Goal: Use online tool/utility: Utilize a website feature to perform a specific function

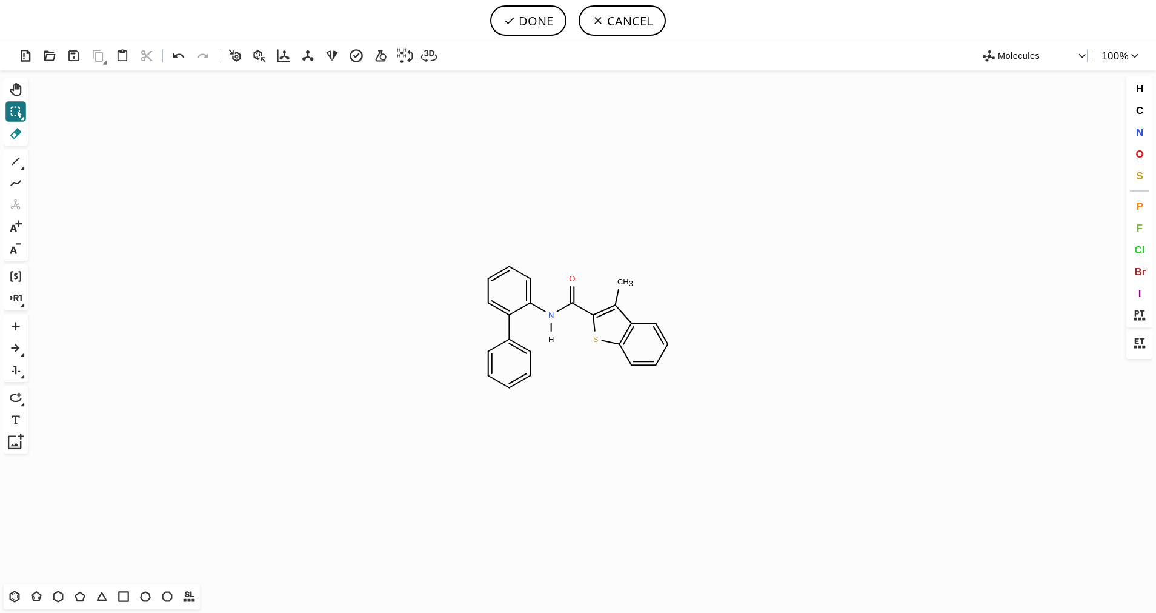
click at [13, 131] on icon at bounding box center [16, 133] width 16 height 16
click at [8, 111] on icon at bounding box center [16, 112] width 16 height 16
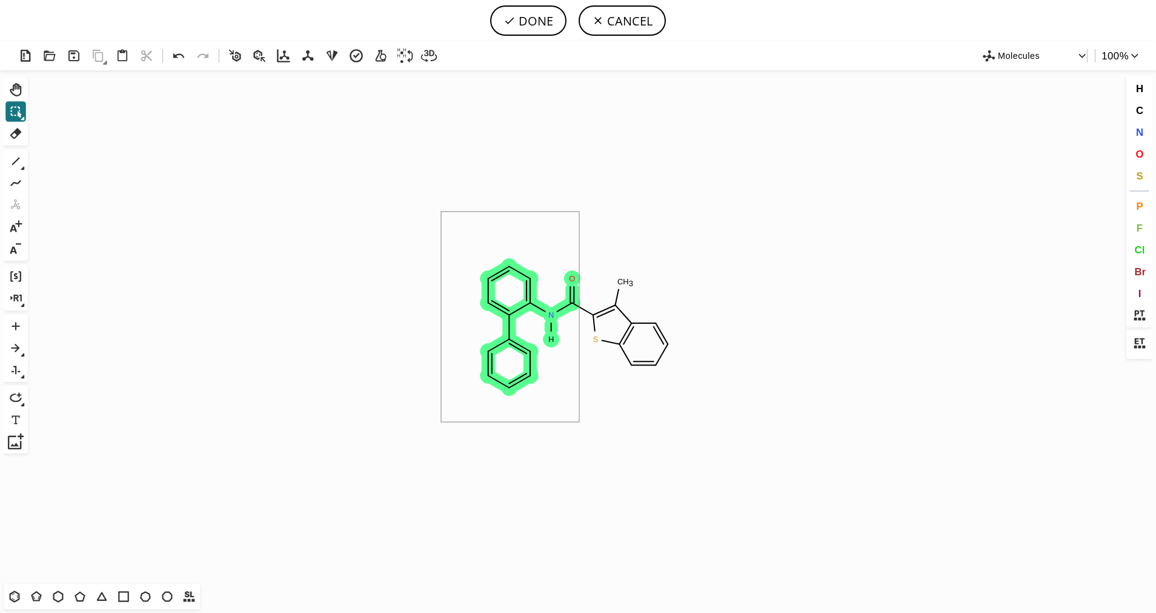
drag, startPoint x: 441, startPoint y: 212, endPoint x: 579, endPoint y: 422, distance: 251.6
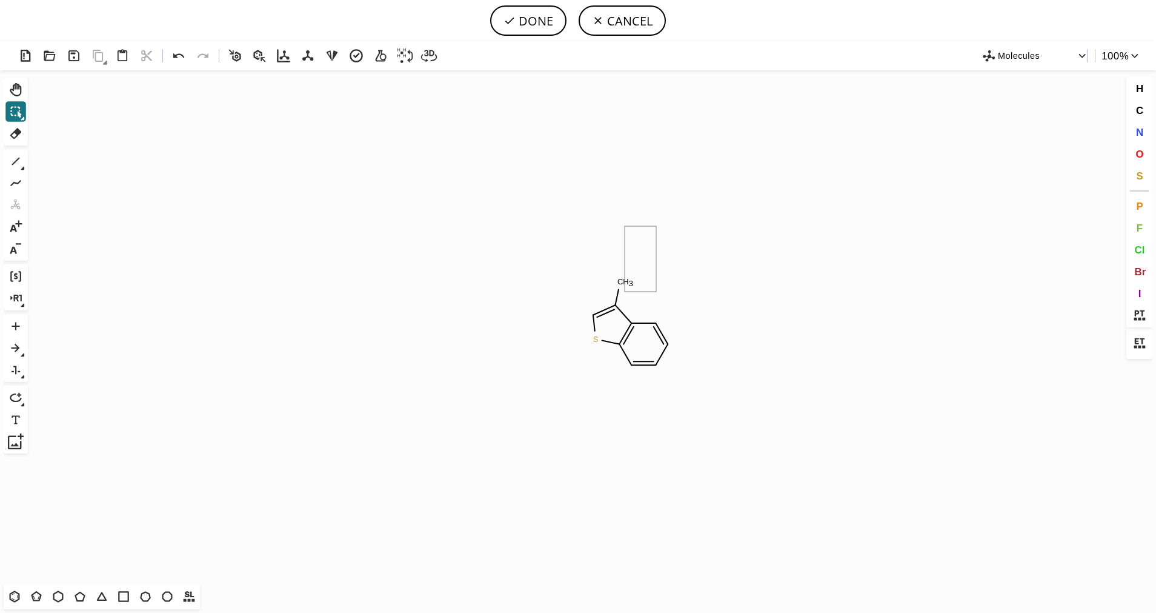
drag, startPoint x: 625, startPoint y: 226, endPoint x: 656, endPoint y: 291, distance: 72.6
drag, startPoint x: 650, startPoint y: 263, endPoint x: 592, endPoint y: 294, distance: 65.3
drag, startPoint x: 697, startPoint y: 382, endPoint x: 638, endPoint y: 308, distance: 94.8
click at [609, 318] on icon "Created with Raphaël 2.3.0 S" at bounding box center [578, 326] width 1091 height 513
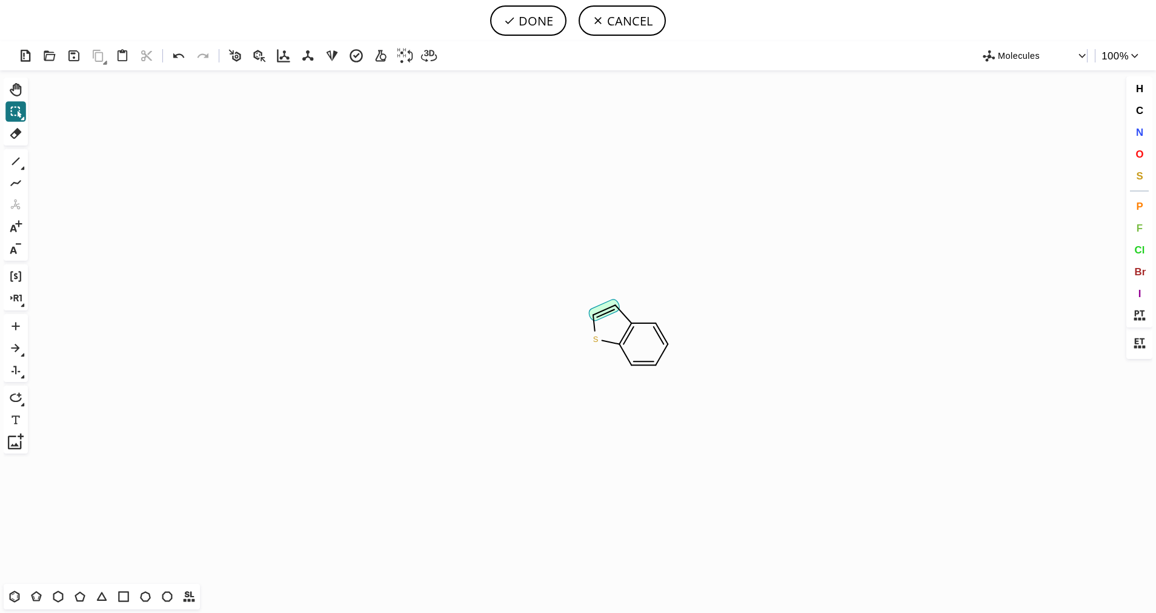
click at [610, 308] on icon at bounding box center [604, 311] width 22 height 12
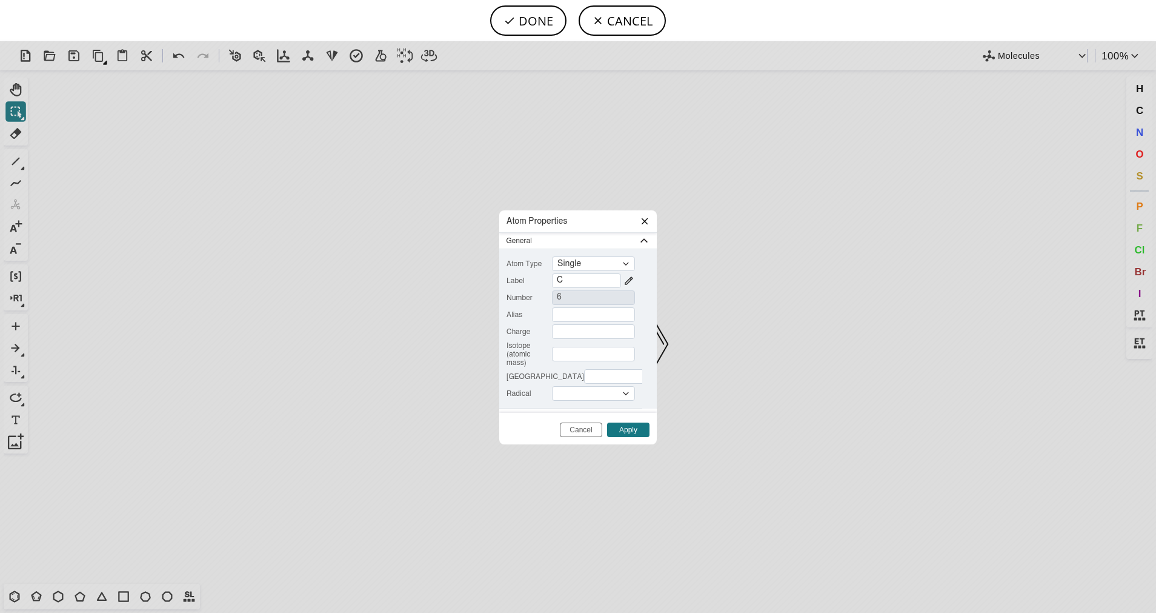
click at [642, 223] on icon at bounding box center [645, 221] width 6 height 6
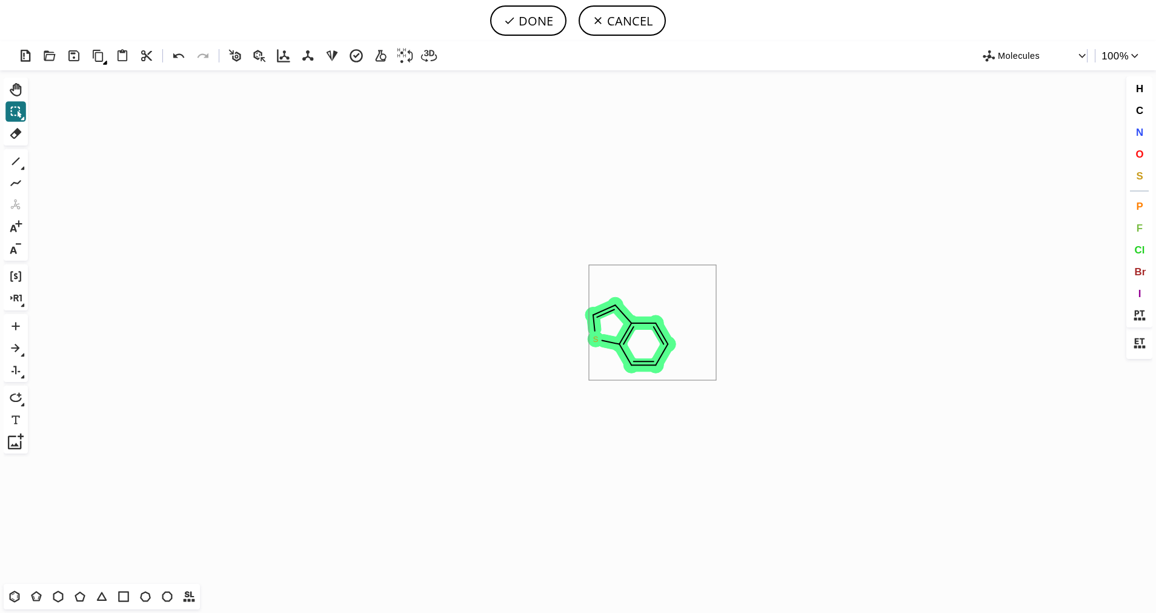
drag, startPoint x: 589, startPoint y: 265, endPoint x: 716, endPoint y: 380, distance: 171.6
drag, startPoint x: 631, startPoint y: 272, endPoint x: 597, endPoint y: 277, distance: 34.3
click at [751, 402] on icon "Created with Raphaël 2.3.0 S" at bounding box center [578, 326] width 1091 height 513
drag, startPoint x: 738, startPoint y: 404, endPoint x: 641, endPoint y: 291, distance: 148.3
click at [15, 162] on icon at bounding box center [16, 162] width 8 height 8
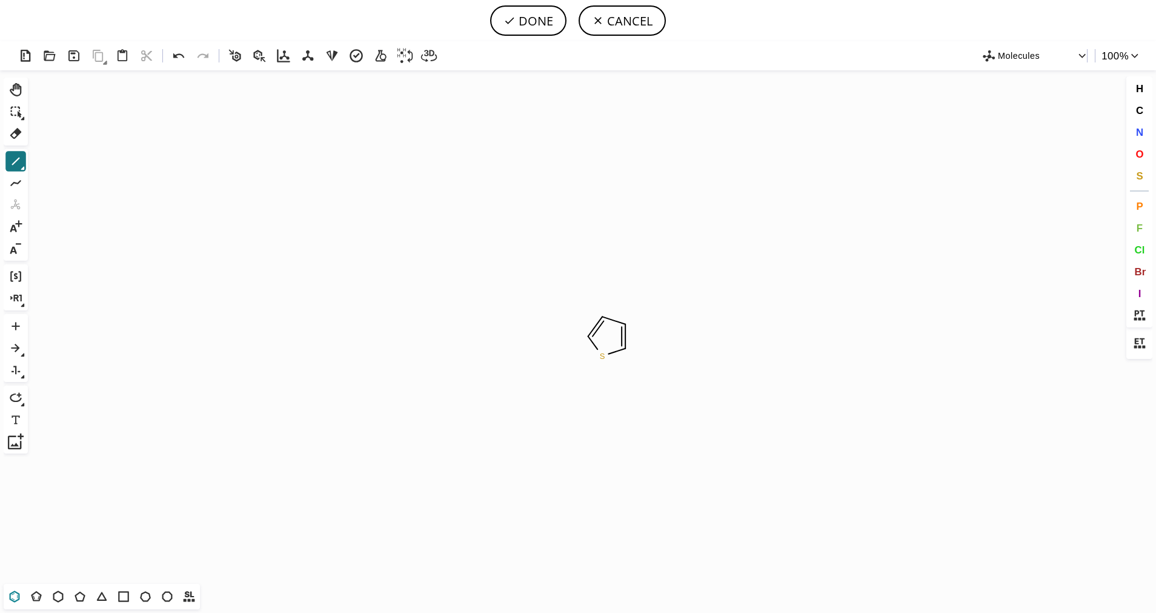
click at [22, 597] on icon at bounding box center [15, 596] width 16 height 16
click at [15, 164] on icon at bounding box center [16, 161] width 16 height 16
click at [21, 167] on icon at bounding box center [23, 168] width 4 height 4
click at [65, 164] on icon at bounding box center [62, 161] width 13 height 13
click at [23, 88] on icon at bounding box center [16, 90] width 16 height 16
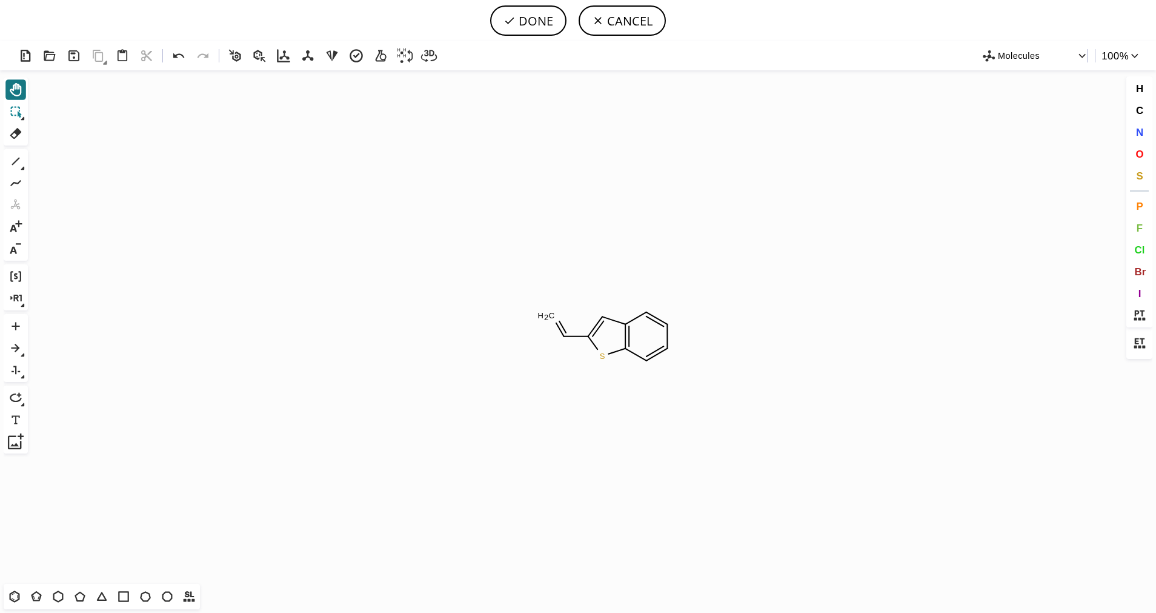
click at [18, 108] on icon at bounding box center [16, 112] width 16 height 16
click at [19, 595] on icon at bounding box center [15, 596] width 10 height 12
click at [558, 345] on icon "Created with [PERSON_NAME] 2.3.0" at bounding box center [578, 326] width 1091 height 513
click at [18, 165] on icon at bounding box center [16, 161] width 16 height 16
click at [41, 598] on icon at bounding box center [36, 596] width 16 height 16
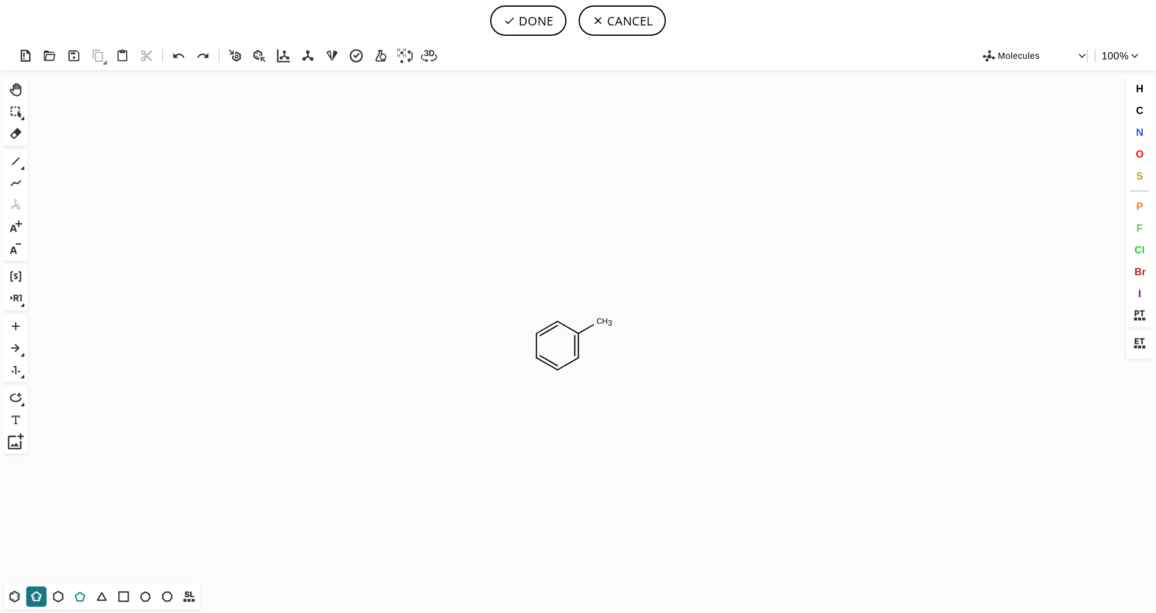
click at [75, 597] on icon at bounding box center [80, 596] width 16 height 16
click at [23, 167] on icon at bounding box center [23, 169] width 4 height 4
click at [68, 162] on icon at bounding box center [62, 161] width 13 height 13
click at [1147, 168] on button "S" at bounding box center [1140, 175] width 21 height 21
click at [616, 327] on tspan "S" at bounding box center [615, 326] width 5 height 9
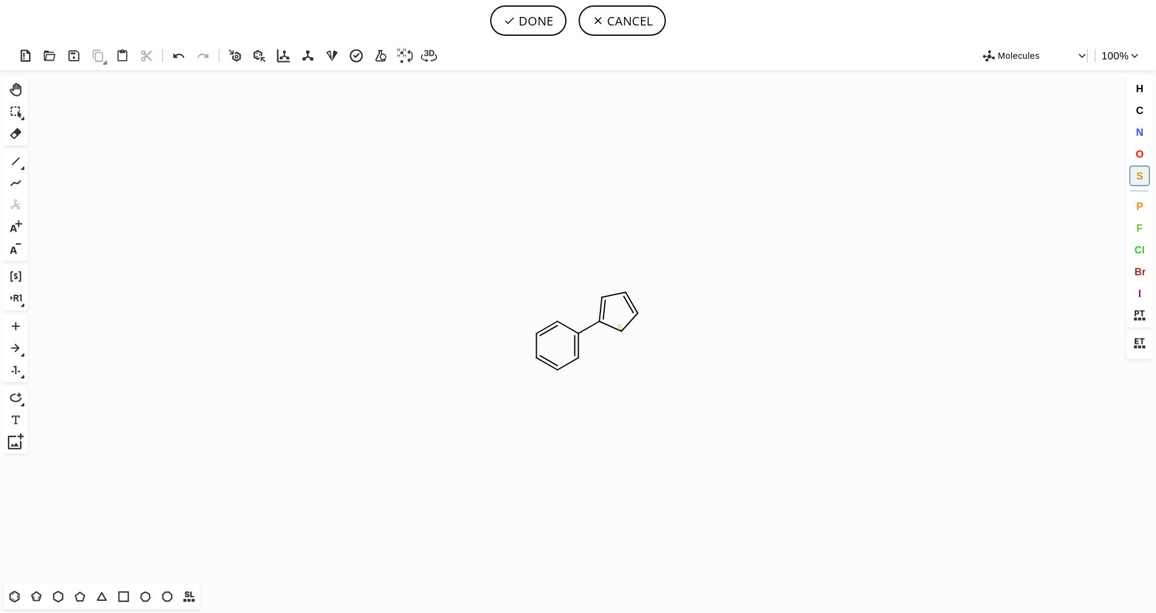
click at [621, 327] on tspan "S" at bounding box center [620, 326] width 5 height 9
click at [7, 164] on button "1" at bounding box center [15, 161] width 21 height 21
click at [23, 166] on icon at bounding box center [23, 168] width 4 height 4
click at [64, 161] on icon at bounding box center [62, 161] width 13 height 13
click at [1146, 152] on button "O" at bounding box center [1140, 154] width 21 height 21
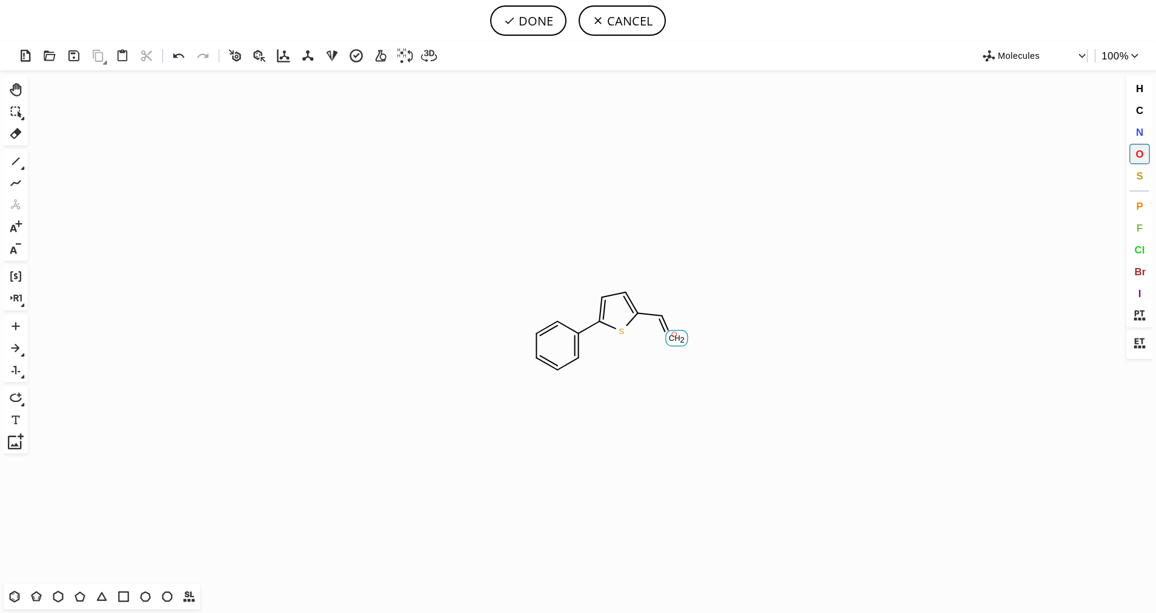
click at [675, 334] on tspan "O" at bounding box center [674, 334] width 6 height 9
click at [15, 167] on icon at bounding box center [16, 161] width 16 height 16
click at [1138, 151] on span "O" at bounding box center [1140, 154] width 8 height 12
click at [679, 298] on tspan "O" at bounding box center [680, 297] width 6 height 9
click at [11, 158] on icon at bounding box center [16, 161] width 16 height 16
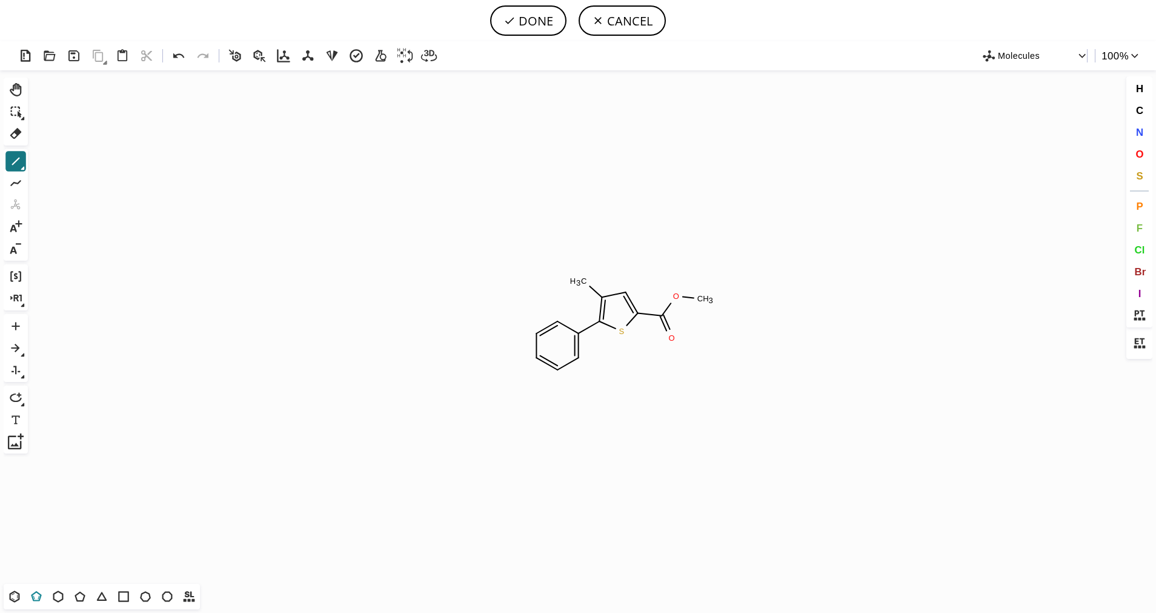
click at [33, 595] on icon at bounding box center [36, 596] width 16 height 16
click at [14, 595] on icon at bounding box center [15, 596] width 16 height 16
click at [17, 164] on icon at bounding box center [16, 161] width 16 height 16
click at [541, 20] on button "DONE" at bounding box center [528, 20] width 76 height 30
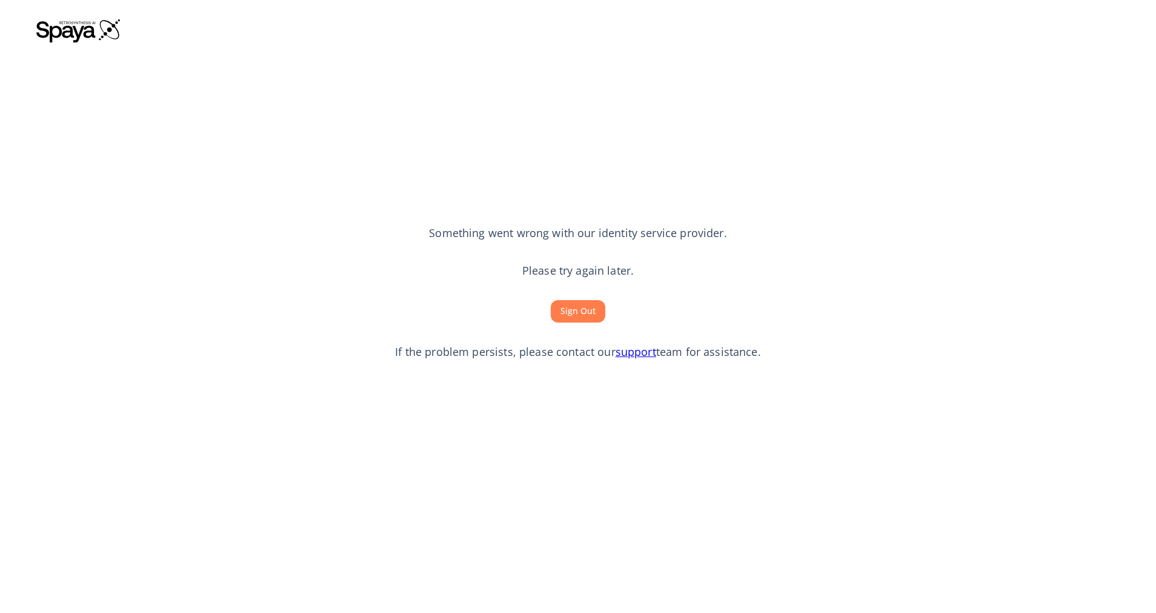
click at [575, 319] on button "Sign Out" at bounding box center [578, 311] width 55 height 22
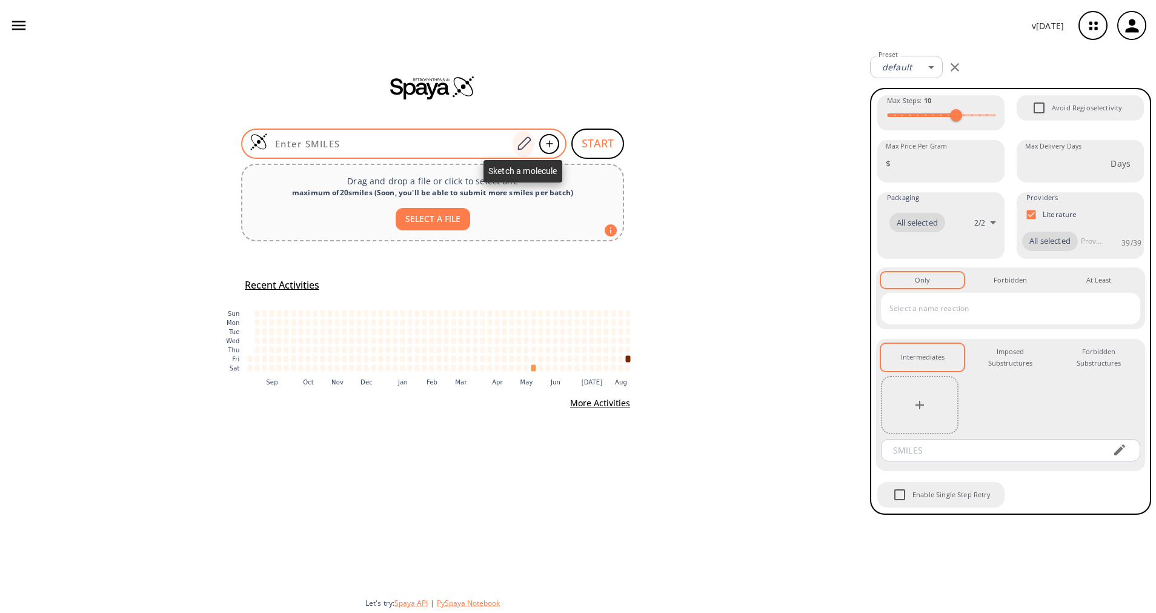
click at [517, 140] on icon at bounding box center [524, 144] width 16 height 16
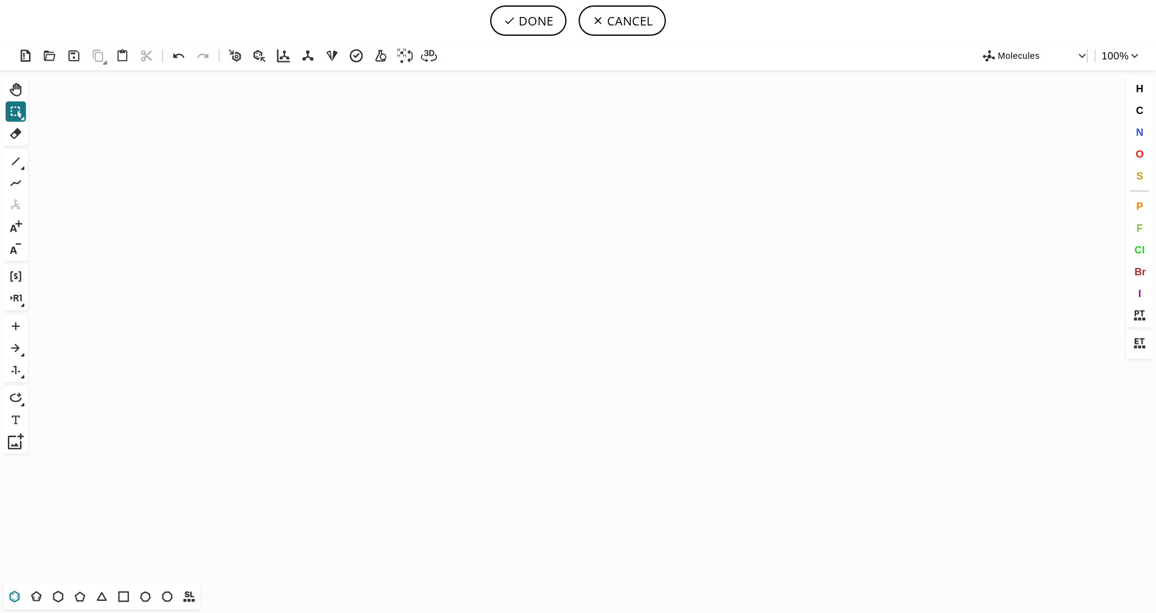
click at [18, 600] on icon at bounding box center [15, 596] width 10 height 12
click at [458, 315] on icon "Created with [PERSON_NAME] 2.3.0" at bounding box center [578, 326] width 1091 height 513
click at [18, 161] on icon at bounding box center [16, 161] width 16 height 16
click at [77, 596] on icon at bounding box center [80, 596] width 16 height 16
click at [18, 171] on button "1" at bounding box center [15, 161] width 21 height 21
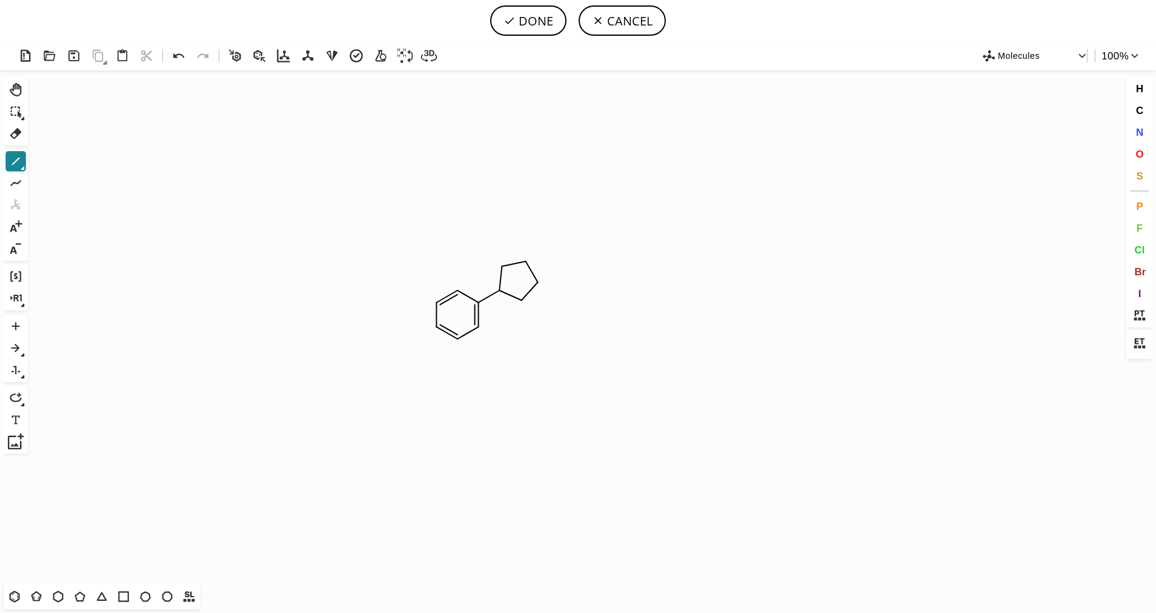
click at [25, 168] on button "1" at bounding box center [15, 161] width 21 height 21
click at [69, 161] on button "2" at bounding box center [62, 161] width 17 height 17
click at [1139, 181] on span "S" at bounding box center [1139, 176] width 7 height 12
click at [527, 298] on tspan "S" at bounding box center [526, 298] width 5 height 9
click at [10, 167] on icon at bounding box center [16, 161] width 16 height 16
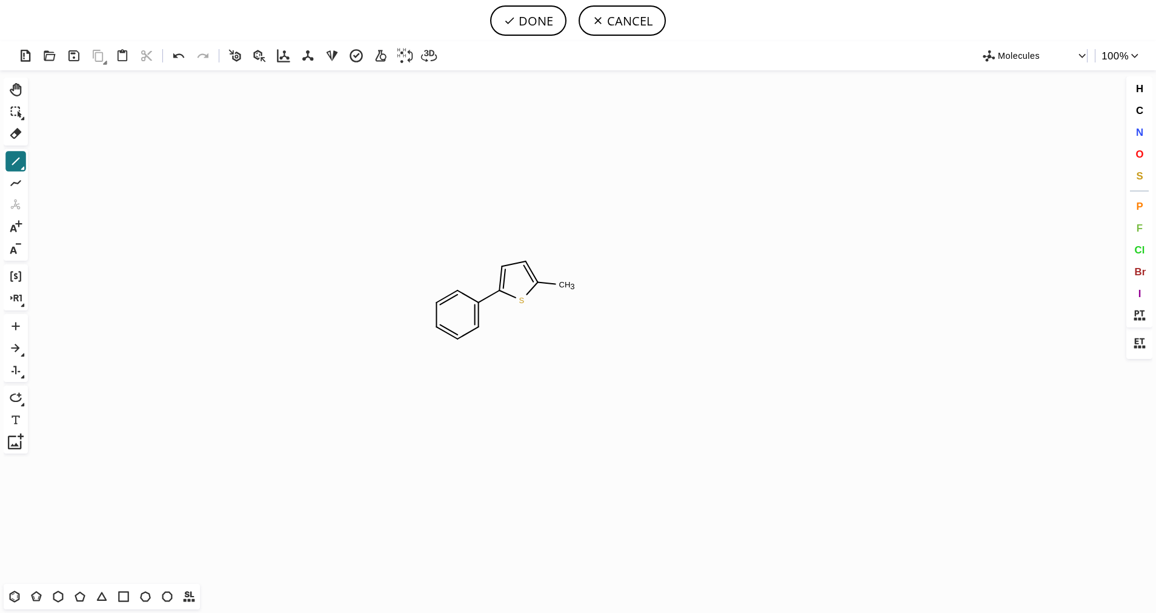
click at [24, 165] on icon at bounding box center [16, 161] width 16 height 16
click at [60, 166] on icon at bounding box center [62, 162] width 7 height 9
click at [1136, 147] on button "O" at bounding box center [1140, 154] width 21 height 21
click at [575, 305] on tspan "O" at bounding box center [578, 308] width 6 height 9
click at [19, 163] on icon at bounding box center [16, 161] width 16 height 16
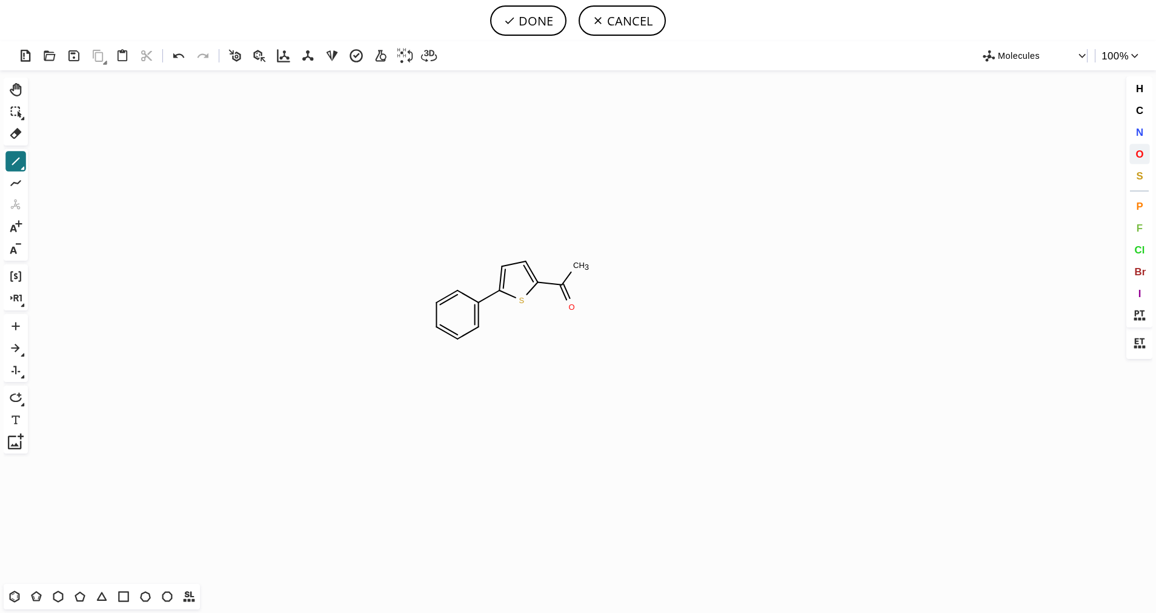
click at [1141, 156] on span "O" at bounding box center [1140, 154] width 8 height 12
click at [584, 259] on tspan "O" at bounding box center [584, 259] width 6 height 9
click at [15, 158] on icon at bounding box center [16, 161] width 16 height 16
click at [10, 158] on icon at bounding box center [16, 161] width 16 height 16
click at [36, 161] on icon at bounding box center [40, 161] width 13 height 13
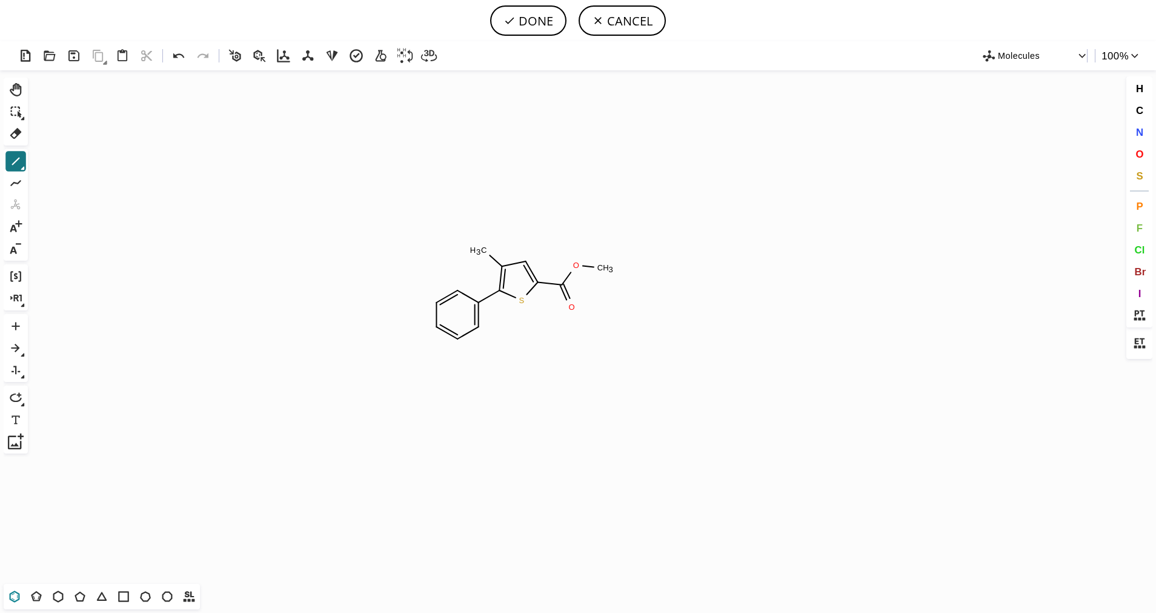
click at [10, 595] on icon at bounding box center [15, 596] width 10 height 12
click at [15, 164] on icon at bounding box center [16, 161] width 16 height 16
click at [540, 24] on button "DONE" at bounding box center [528, 20] width 76 height 30
type input "C1C=CC=C(C2=C(C3C=C(C)C=CC=3)C=C(C(OC)=O)S2)C=1"
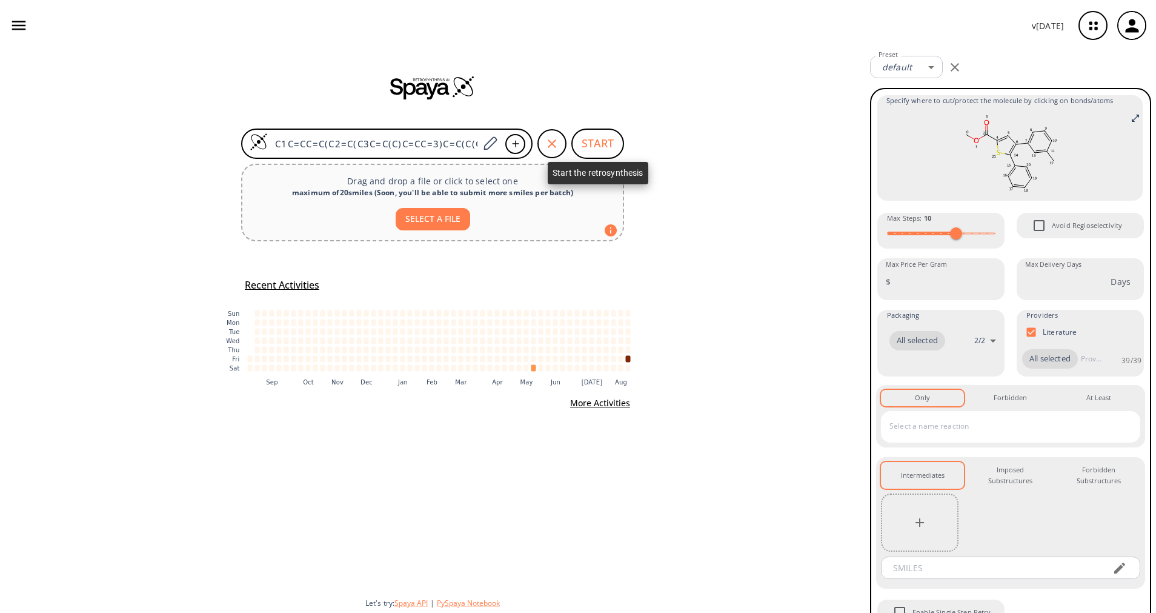
click at [597, 145] on button "START" at bounding box center [597, 143] width 53 height 30
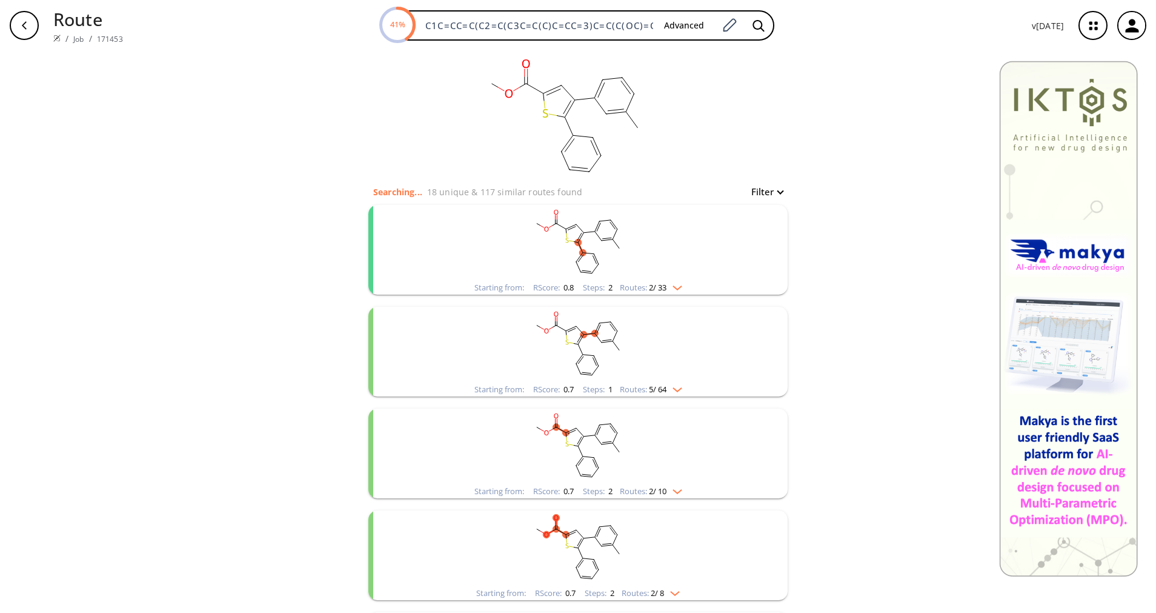
click at [636, 272] on rect "clusters" at bounding box center [578, 243] width 315 height 76
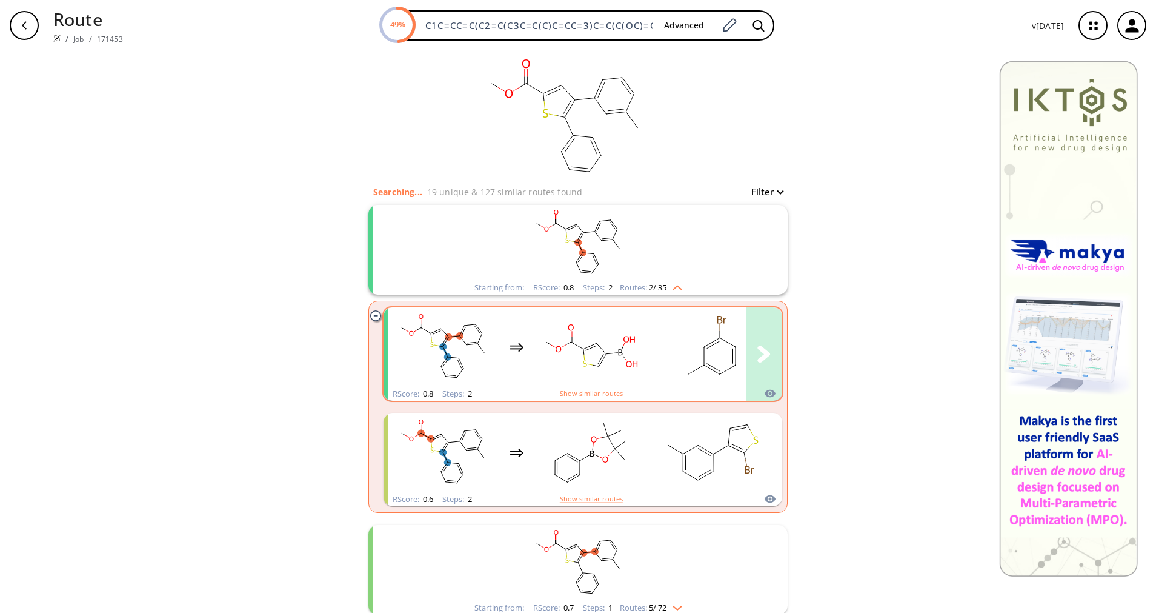
scroll to position [91, 0]
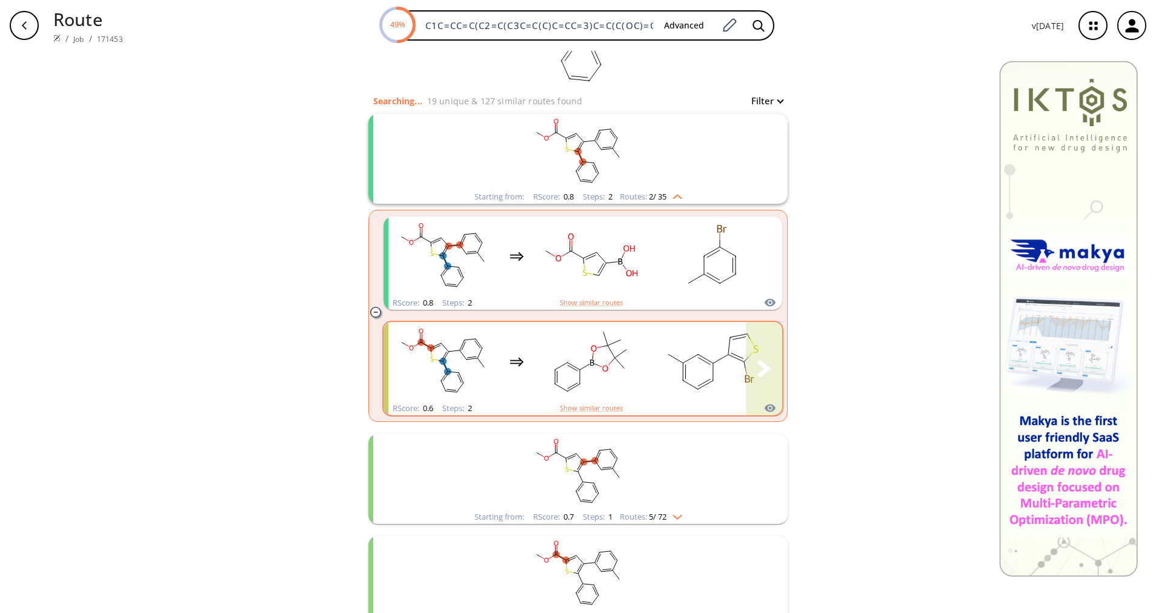
click at [662, 347] on rect "clusters" at bounding box center [712, 362] width 109 height 76
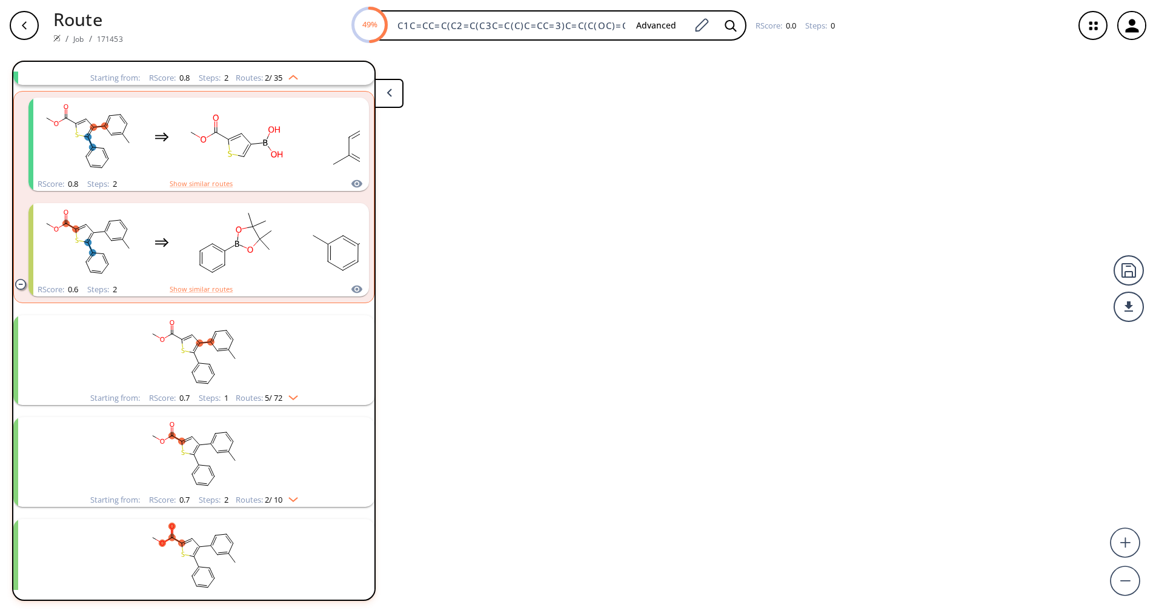
scroll to position [130, 0]
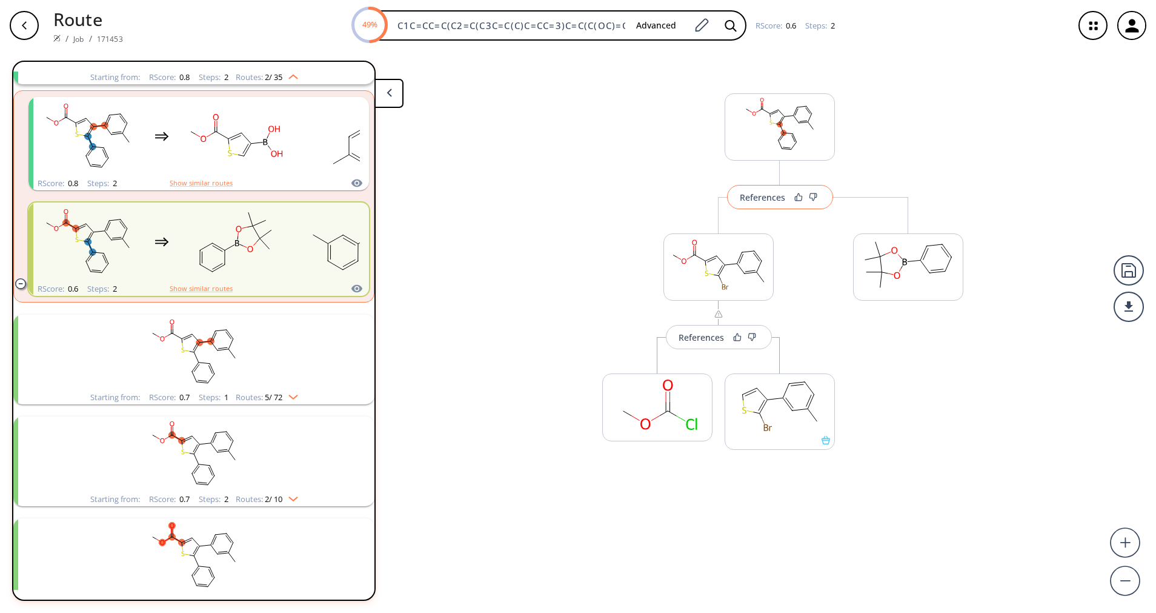
click at [751, 198] on div "References" at bounding box center [762, 197] width 45 height 8
